Goal: Information Seeking & Learning: Learn about a topic

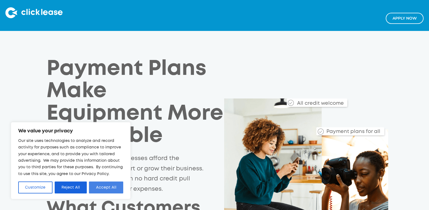
click at [111, 187] on button "Accept All" at bounding box center [106, 188] width 34 height 12
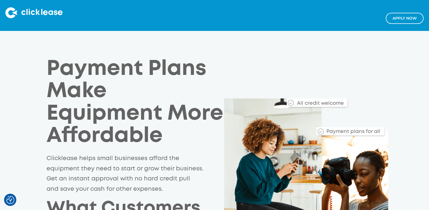
click at [45, 103] on div "Payment Plans Make Equipment More Affordable Clicklease helps small businesses …" at bounding box center [214, 179] width 351 height 242
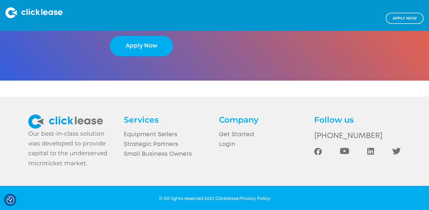
scroll to position [1204, 0]
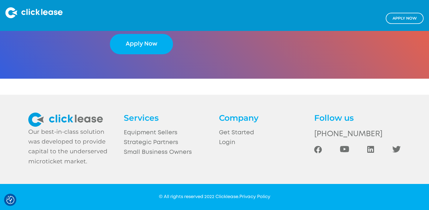
click at [395, 150] on img at bounding box center [396, 149] width 8 height 7
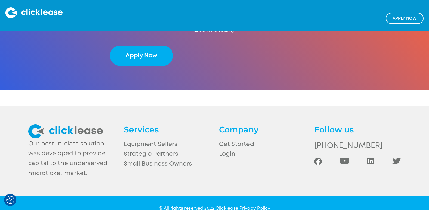
scroll to position [1181, 0]
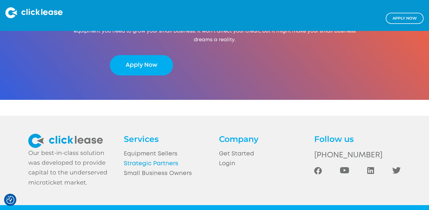
click at [128, 169] on link "Strategic Partners" at bounding box center [167, 164] width 86 height 10
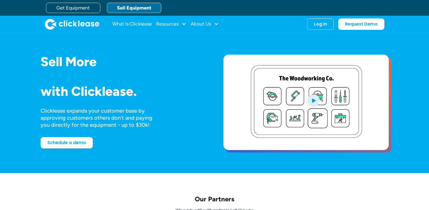
click at [16, 99] on div "Sell More Trailers Mowers Everything Welders Scrubbers Pizza Ovens Bandsaws 3D …" at bounding box center [214, 103] width 429 height 141
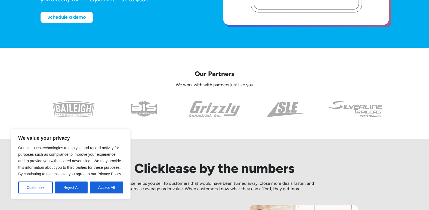
scroll to position [141, 0]
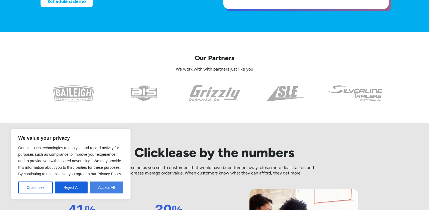
click at [112, 189] on button "Accept All" at bounding box center [106, 188] width 33 height 12
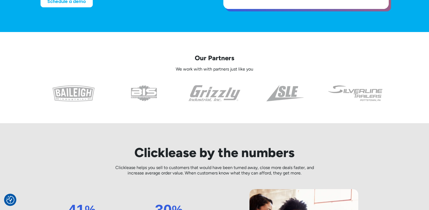
click at [388, 103] on div "Our Partners We work with with partners just like you" at bounding box center [215, 77] width 348 height 91
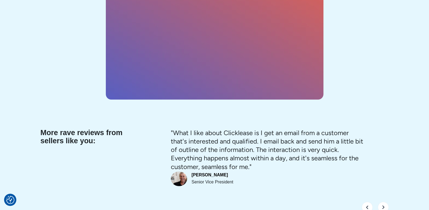
scroll to position [2003, 0]
